Goal: Entertainment & Leisure: Consume media (video, audio)

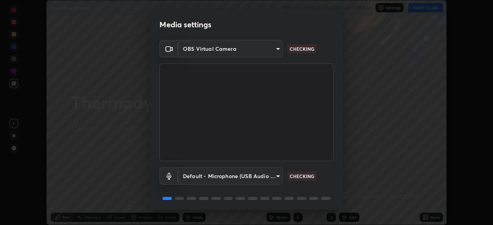
scroll to position [27, 0]
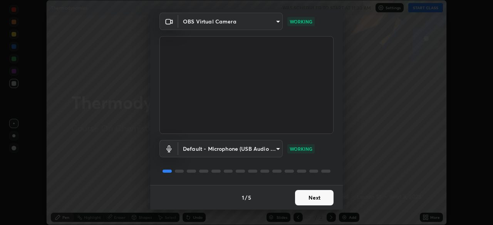
click at [308, 192] on button "Next" at bounding box center [314, 197] width 38 height 15
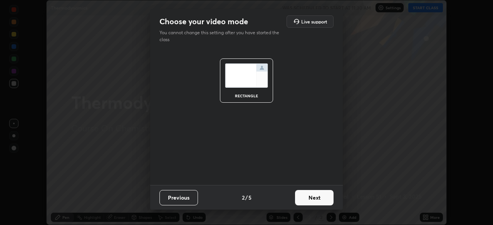
scroll to position [0, 0]
click at [312, 197] on button "Next" at bounding box center [314, 197] width 38 height 15
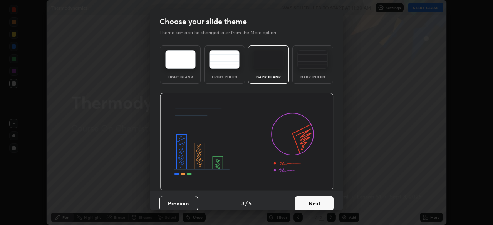
click at [312, 197] on button "Next" at bounding box center [314, 203] width 38 height 15
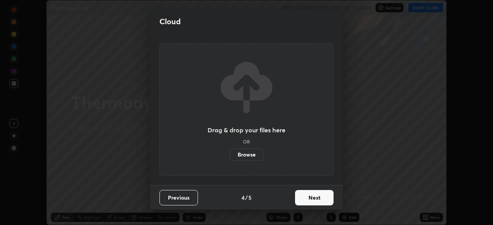
click at [309, 201] on button "Next" at bounding box center [314, 197] width 38 height 15
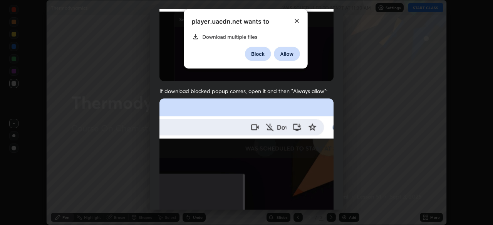
scroll to position [184, 0]
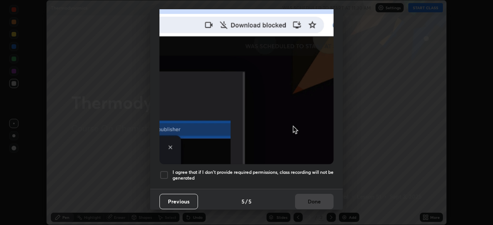
click at [182, 172] on h5 "I agree that if I don't provide required permissions, class recording will not …" at bounding box center [252, 175] width 161 height 12
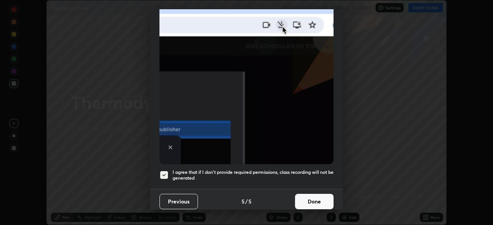
click at [299, 204] on button "Done" at bounding box center [314, 201] width 38 height 15
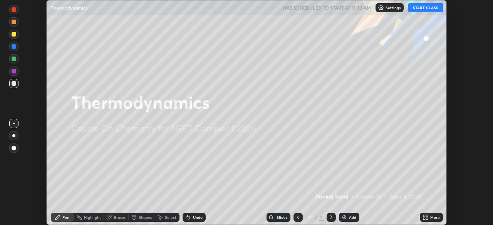
click at [418, 7] on button "START CLASS" at bounding box center [425, 7] width 35 height 9
click at [433, 218] on div "More" at bounding box center [435, 218] width 10 height 4
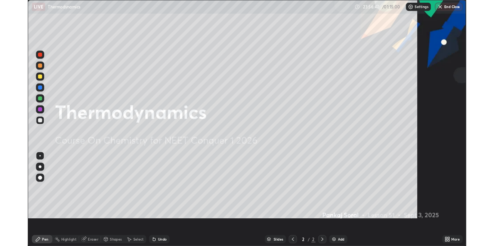
scroll to position [277, 493]
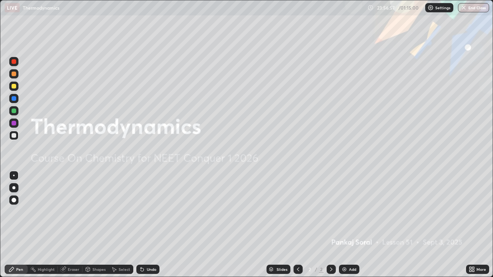
click at [350, 246] on div "Add" at bounding box center [352, 270] width 7 height 4
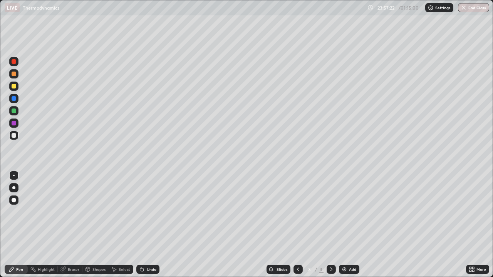
click at [470, 246] on icon at bounding box center [471, 269] width 6 height 6
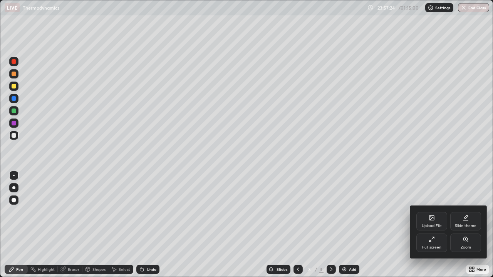
click at [431, 244] on div "Full screen" at bounding box center [431, 243] width 31 height 18
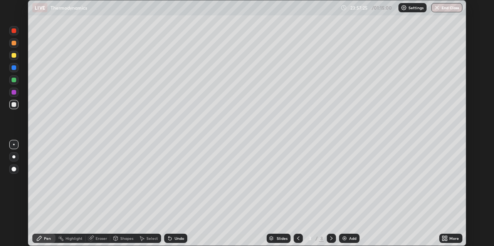
scroll to position [246, 494]
click at [437, 9] on img "button" at bounding box center [436, 8] width 6 height 6
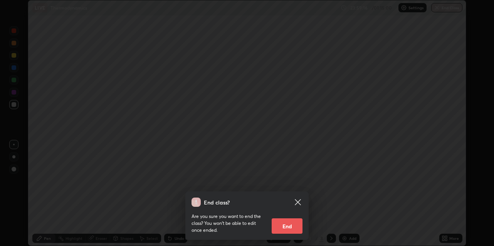
click at [196, 201] on circle at bounding box center [193, 206] width 11 height 11
click at [299, 202] on icon at bounding box center [297, 202] width 9 height 9
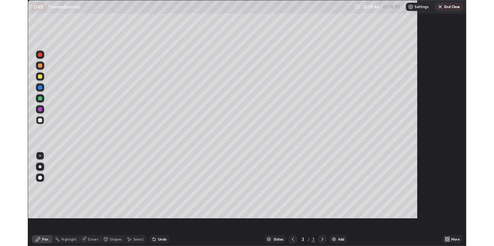
scroll to position [277, 493]
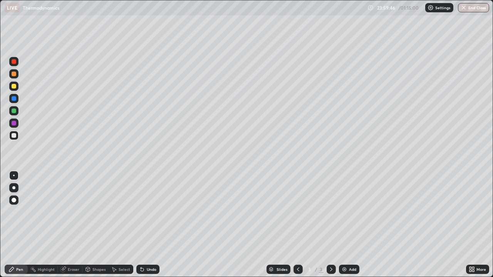
click at [473, 246] on icon at bounding box center [473, 268] width 2 height 2
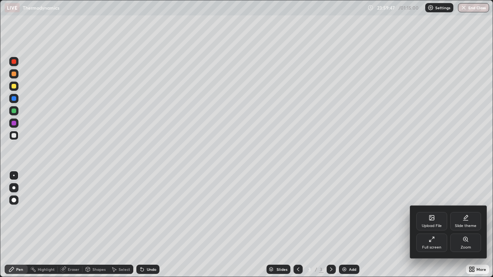
click at [435, 242] on div "Full screen" at bounding box center [431, 243] width 31 height 18
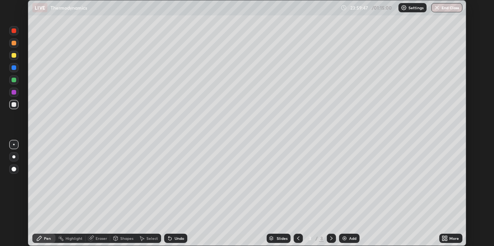
scroll to position [246, 494]
